Goal: Use online tool/utility: Utilize a website feature to perform a specific function

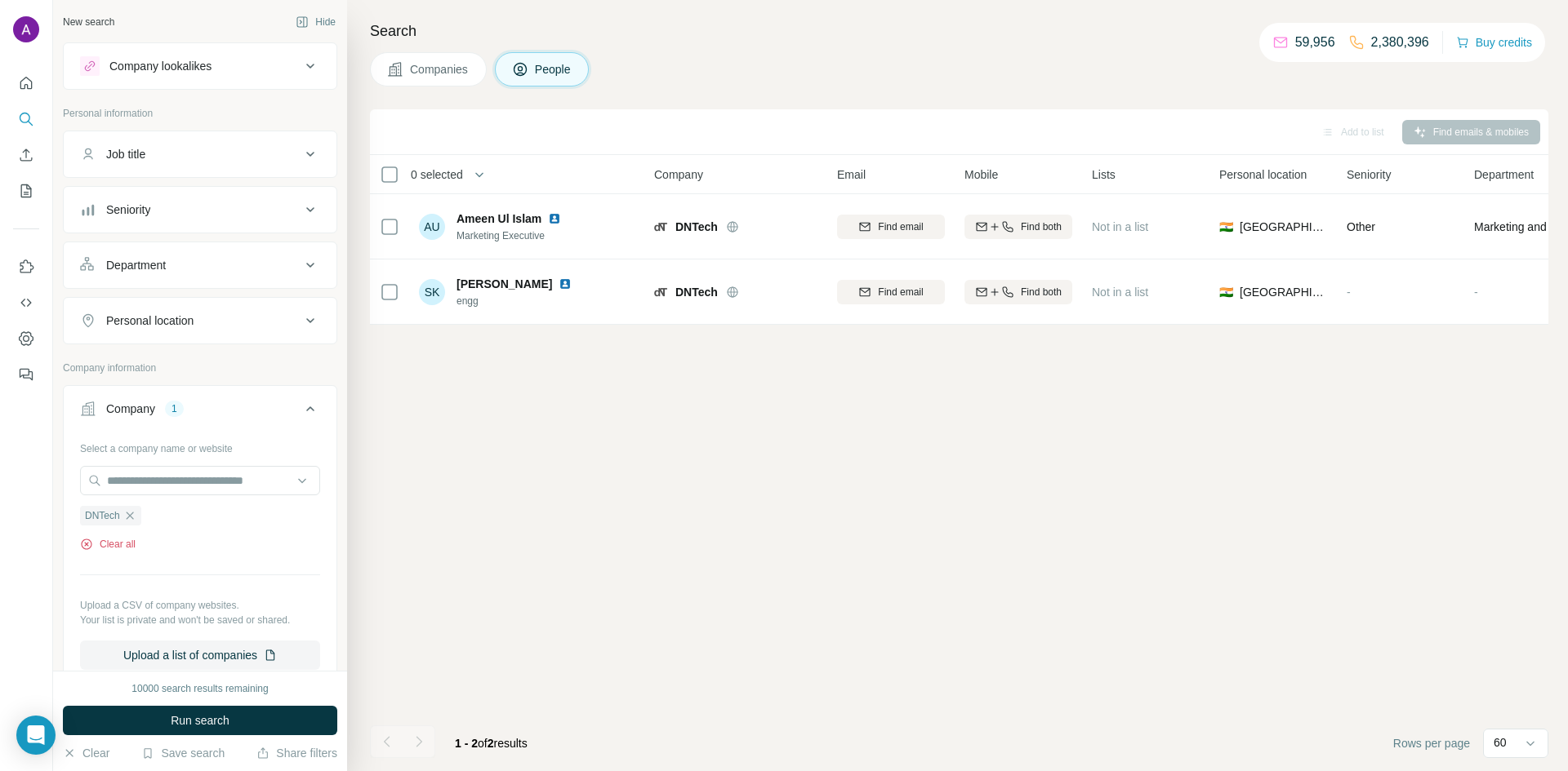
click at [128, 543] on button "Clear all" at bounding box center [107, 544] width 55 height 15
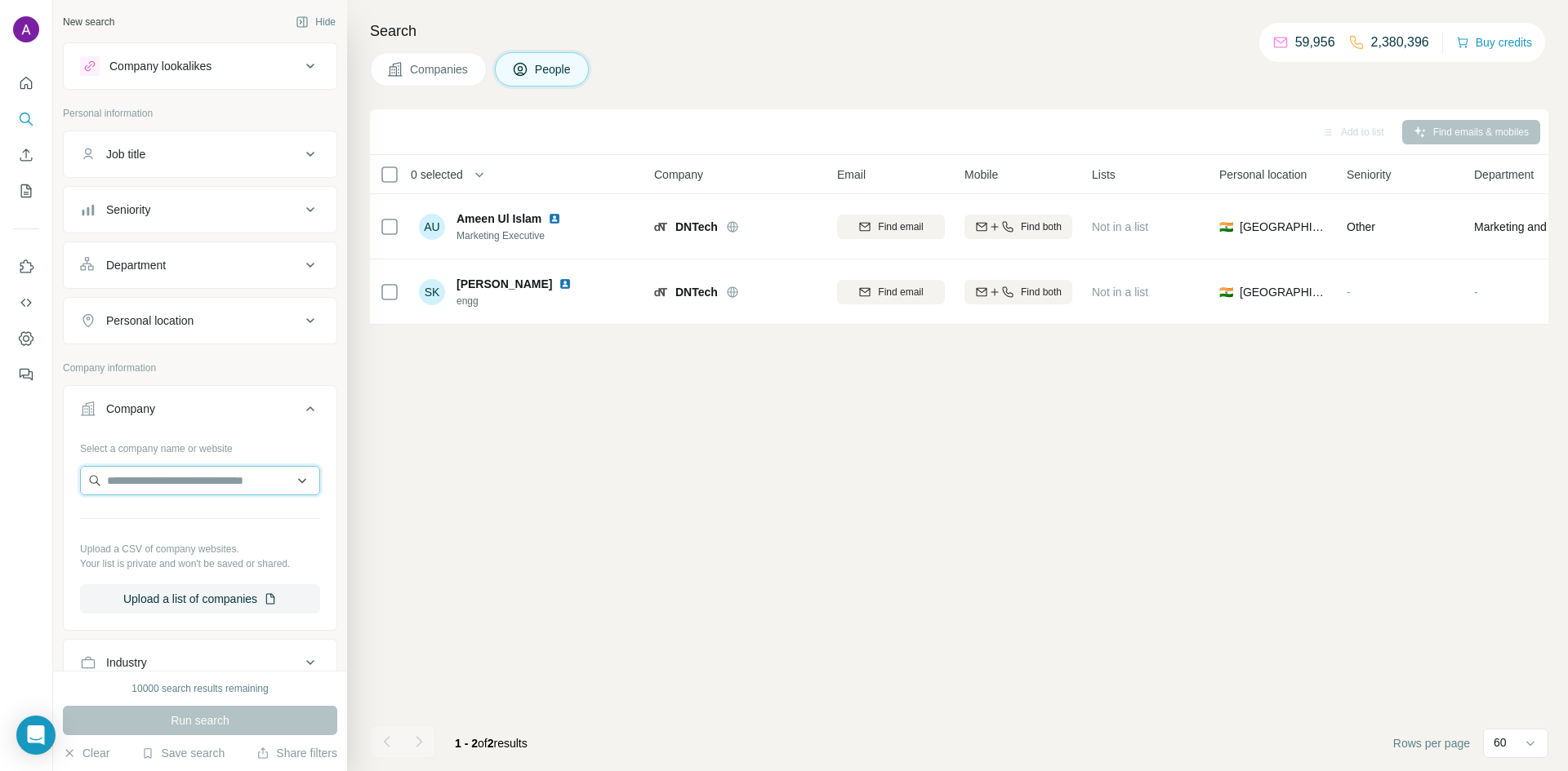
click at [186, 487] on input "text" at bounding box center [199, 481] width 240 height 29
type input "***"
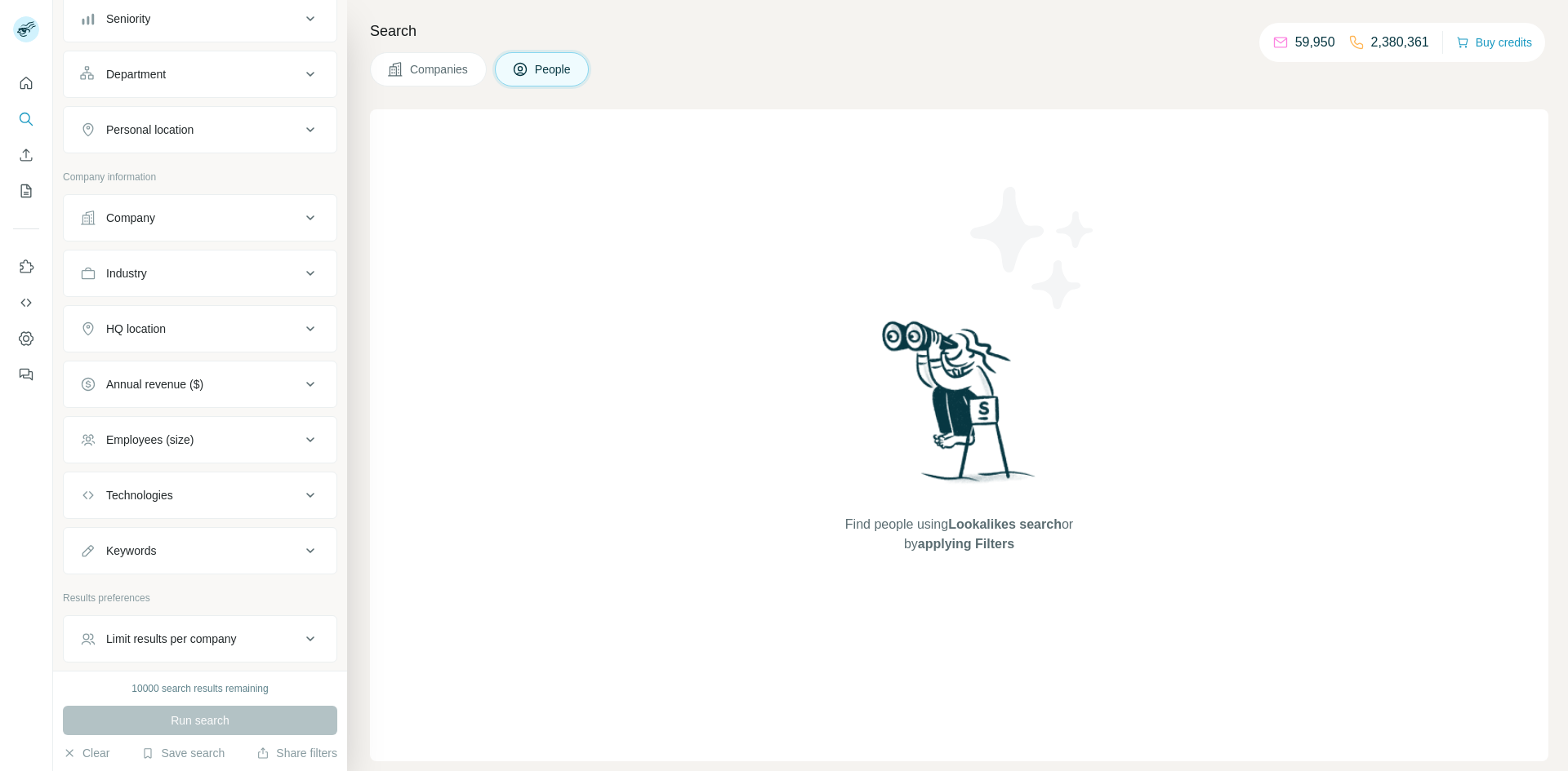
scroll to position [253, 0]
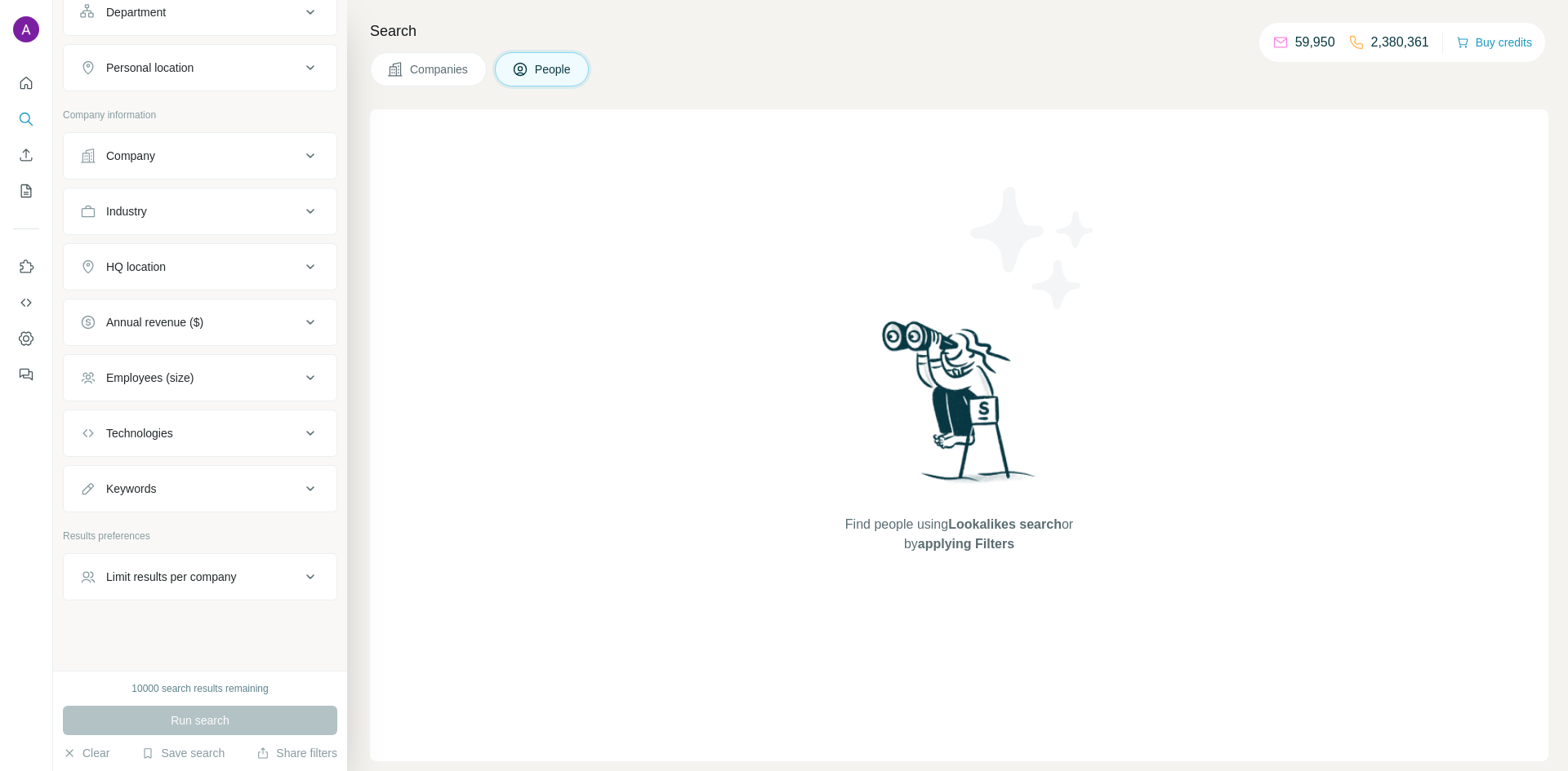
click at [430, 58] on button "Companies" at bounding box center [428, 69] width 116 height 34
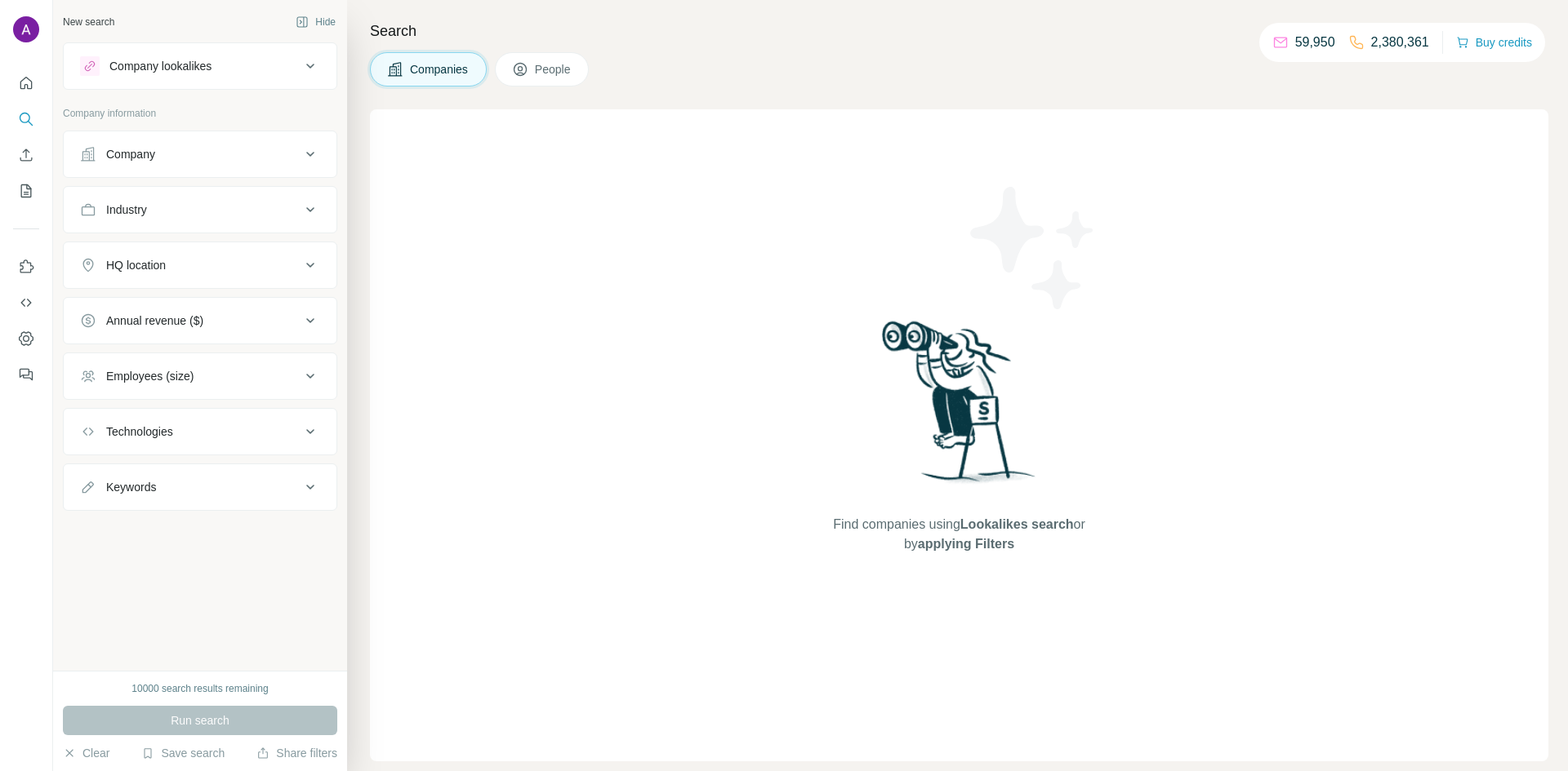
scroll to position [0, 0]
click at [204, 146] on div "Company" at bounding box center [189, 154] width 220 height 16
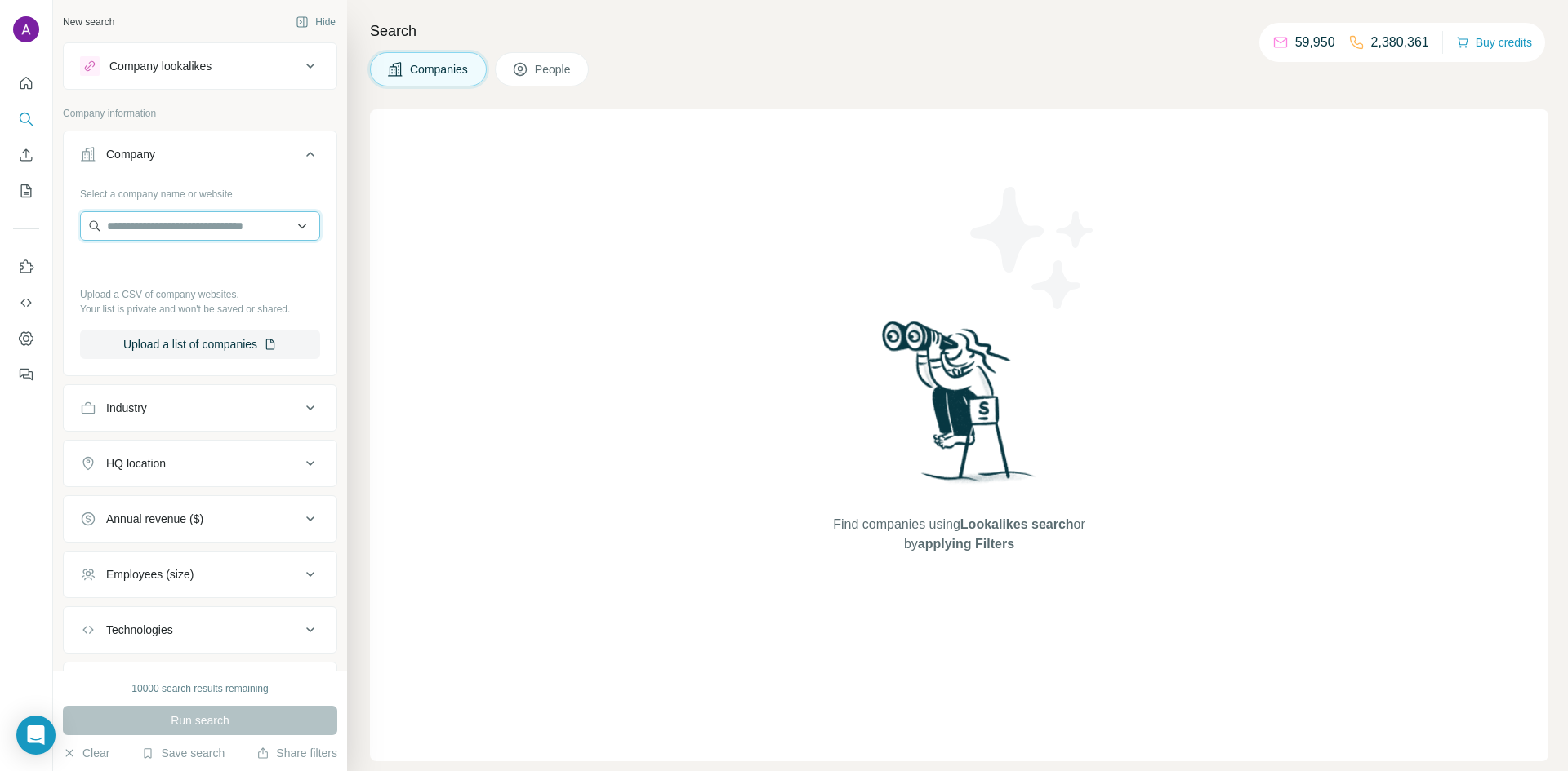
click at [153, 235] on input "text" at bounding box center [199, 226] width 240 height 29
type input "**********"
click at [164, 267] on p "House of Procurement HOP" at bounding box center [197, 263] width 142 height 16
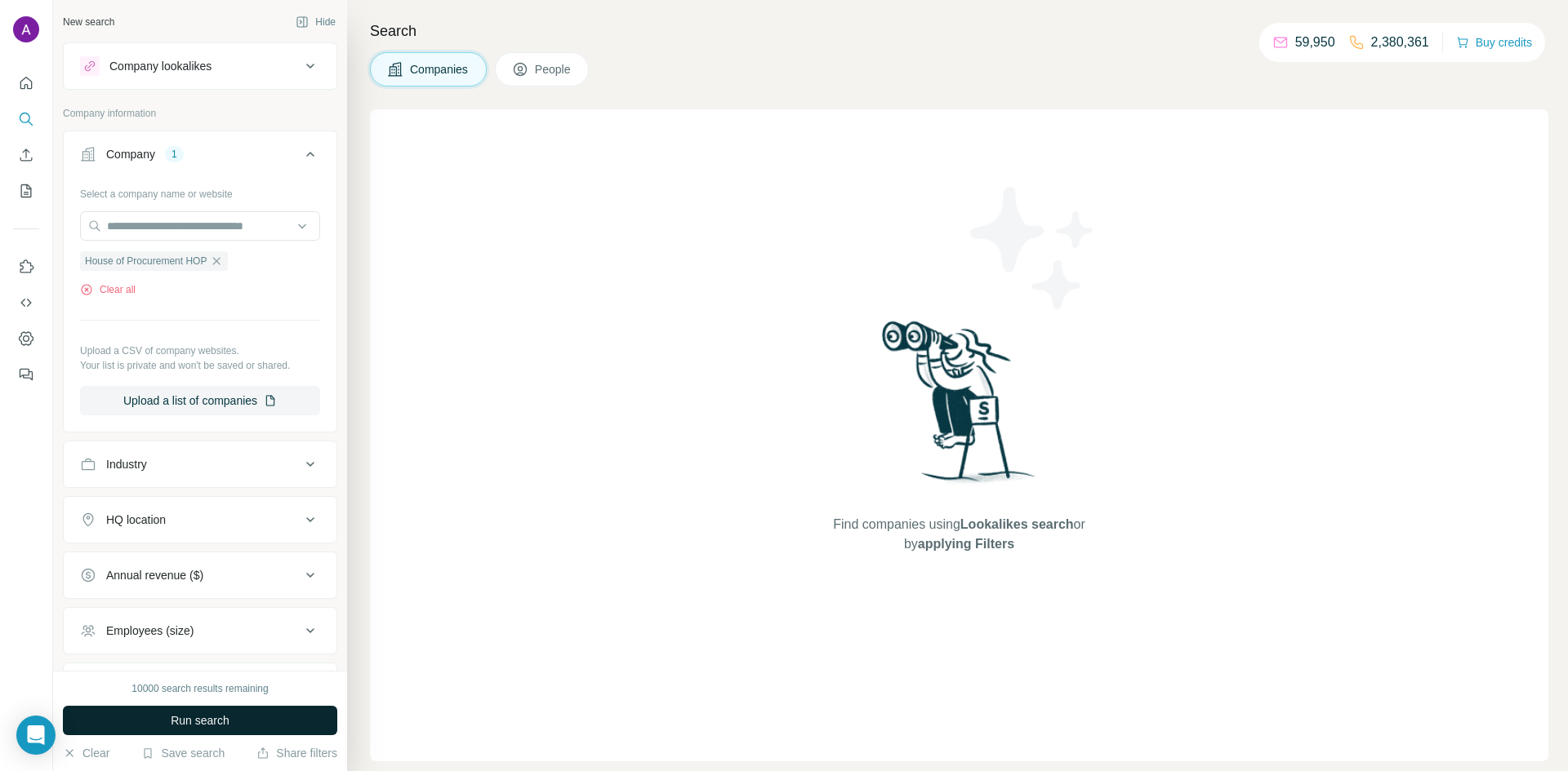
click at [234, 718] on button "Run search" at bounding box center [200, 721] width 275 height 29
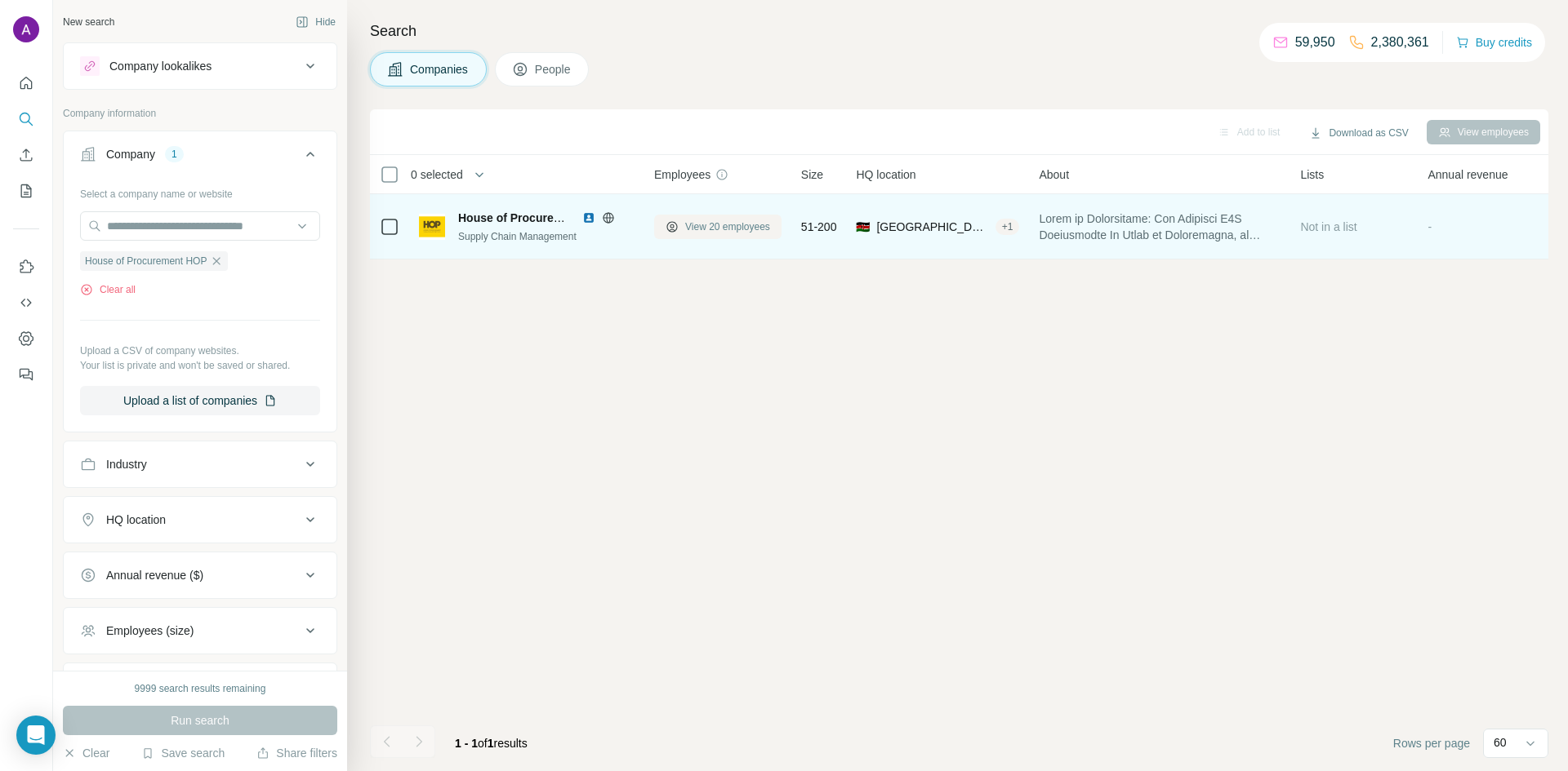
click at [677, 220] on icon at bounding box center [671, 226] width 13 height 13
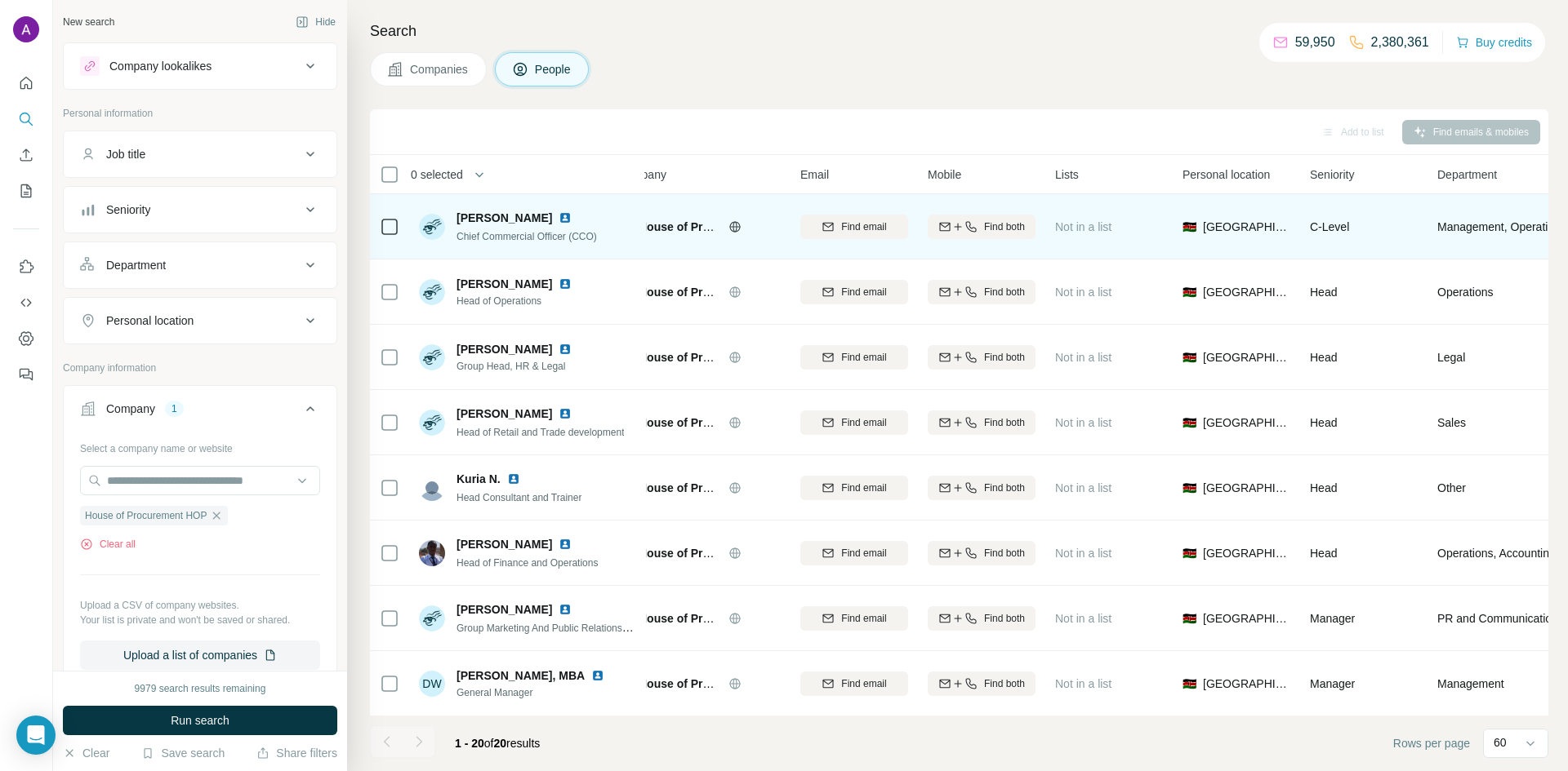
scroll to position [0, 36]
